Goal: Use online tool/utility

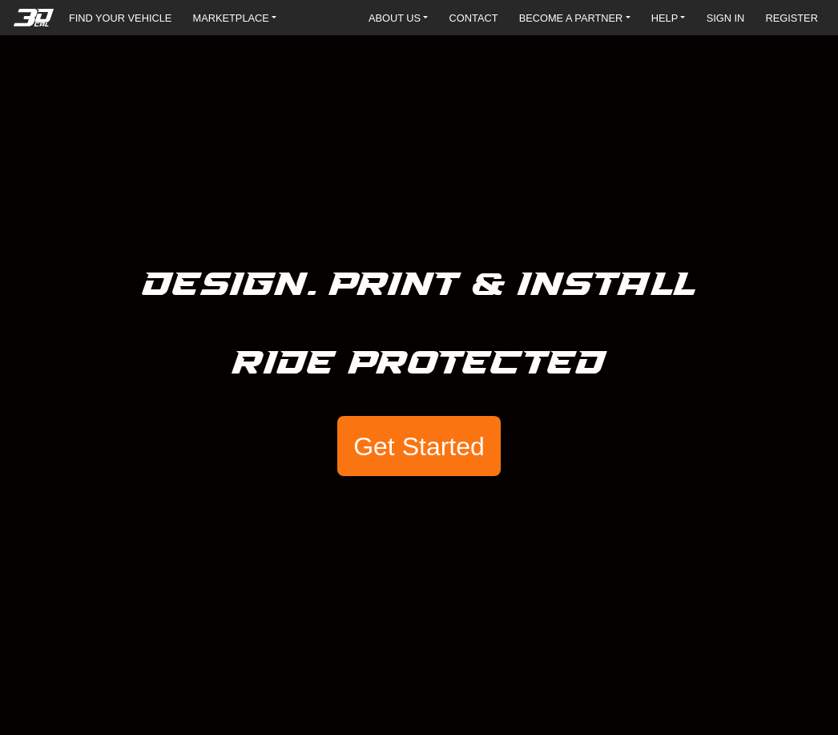
click at [409, 450] on button "Get Started" at bounding box center [418, 446] width 163 height 61
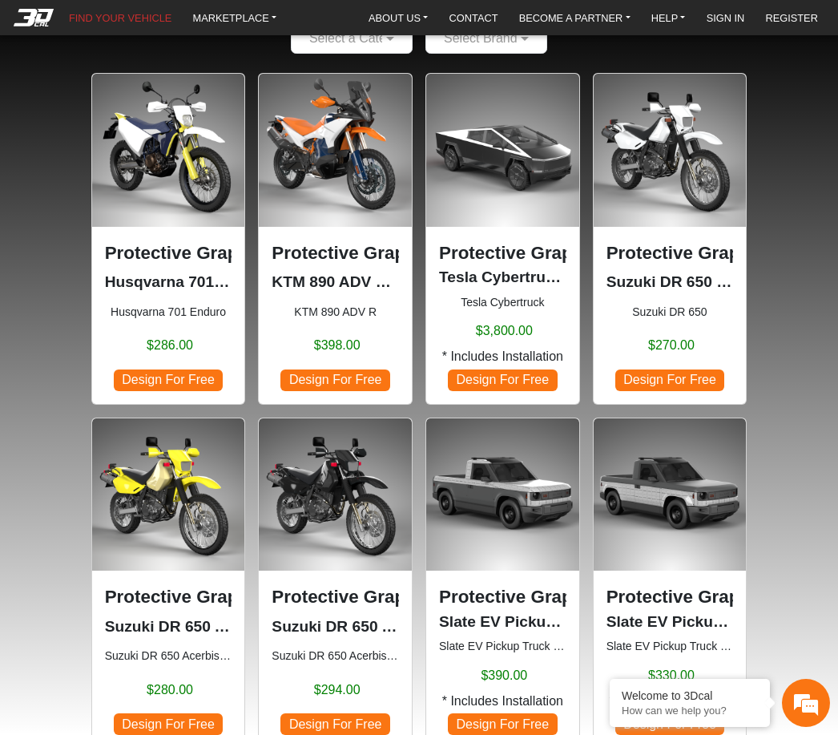
scroll to position [110, 0]
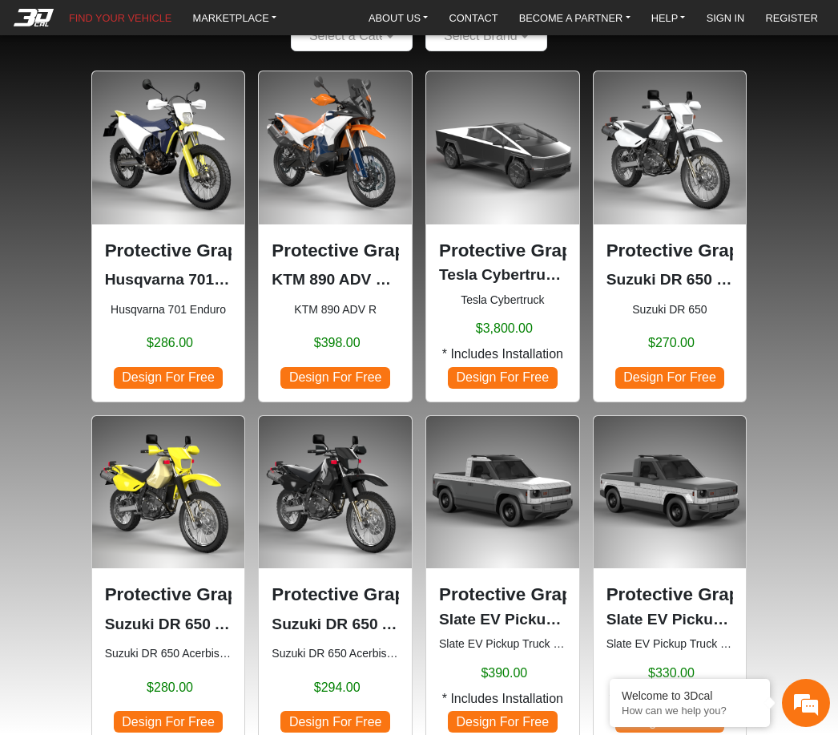
click at [342, 382] on span "Design For Free" at bounding box center [334, 378] width 109 height 22
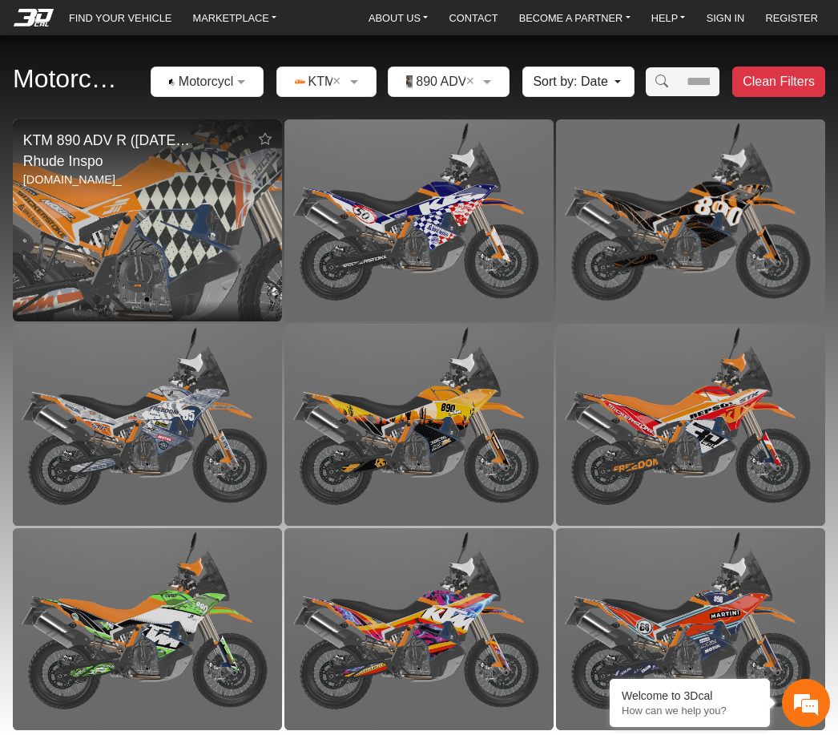
click at [187, 232] on img at bounding box center [147, 220] width 539 height 404
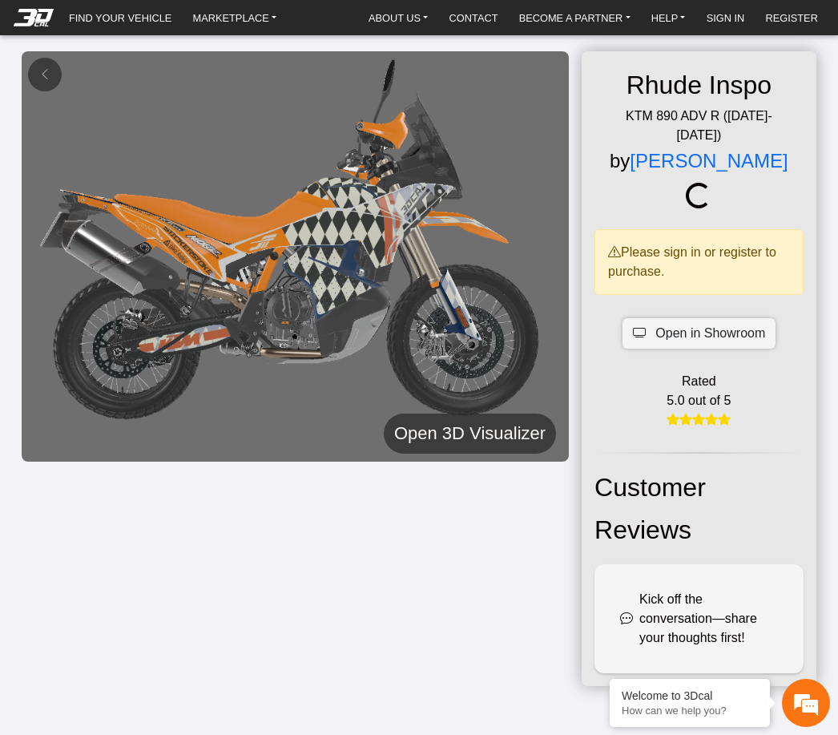
click at [448, 431] on h5 "Open 3D Visualizer" at bounding box center [469, 433] width 151 height 29
